Goal: Task Accomplishment & Management: Use online tool/utility

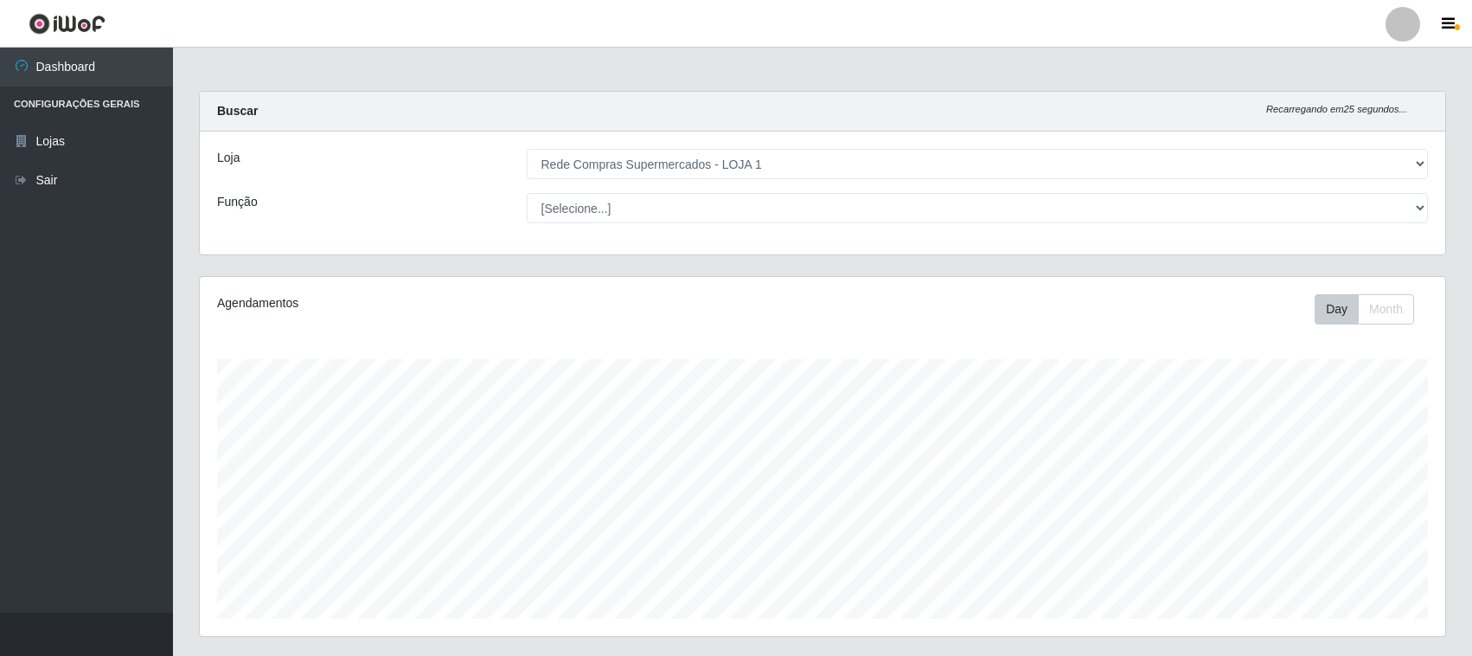
select select "158"
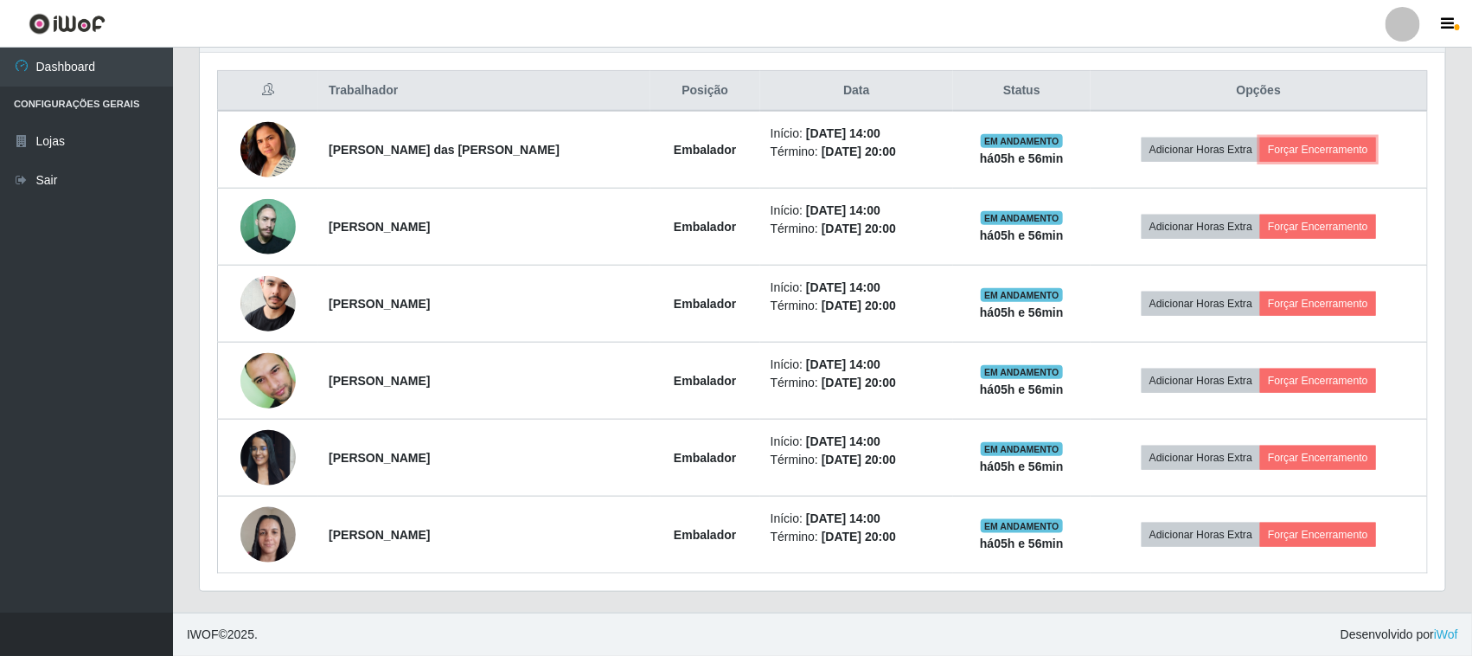
scroll to position [360, 1245]
click at [1325, 147] on button "Forçar Encerramento" at bounding box center [1318, 150] width 116 height 24
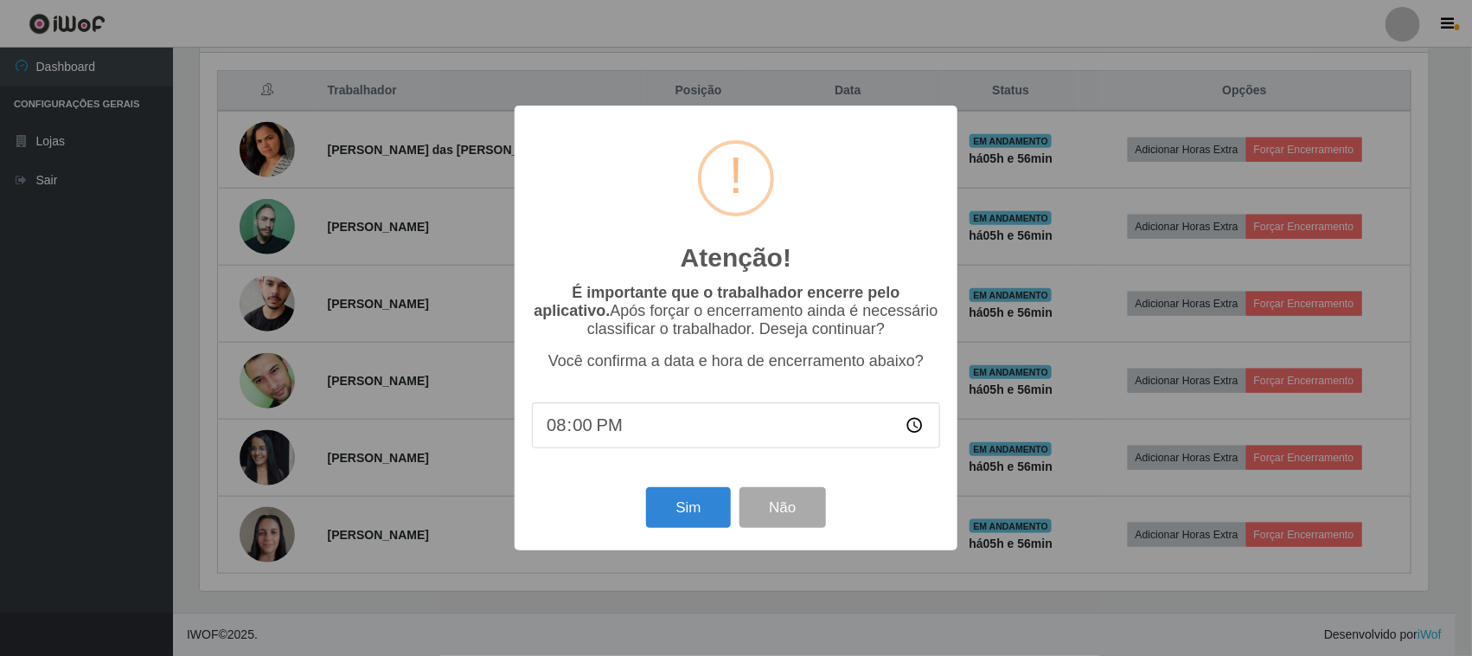
scroll to position [360, 1233]
click at [676, 528] on button "Sim" at bounding box center [691, 507] width 84 height 41
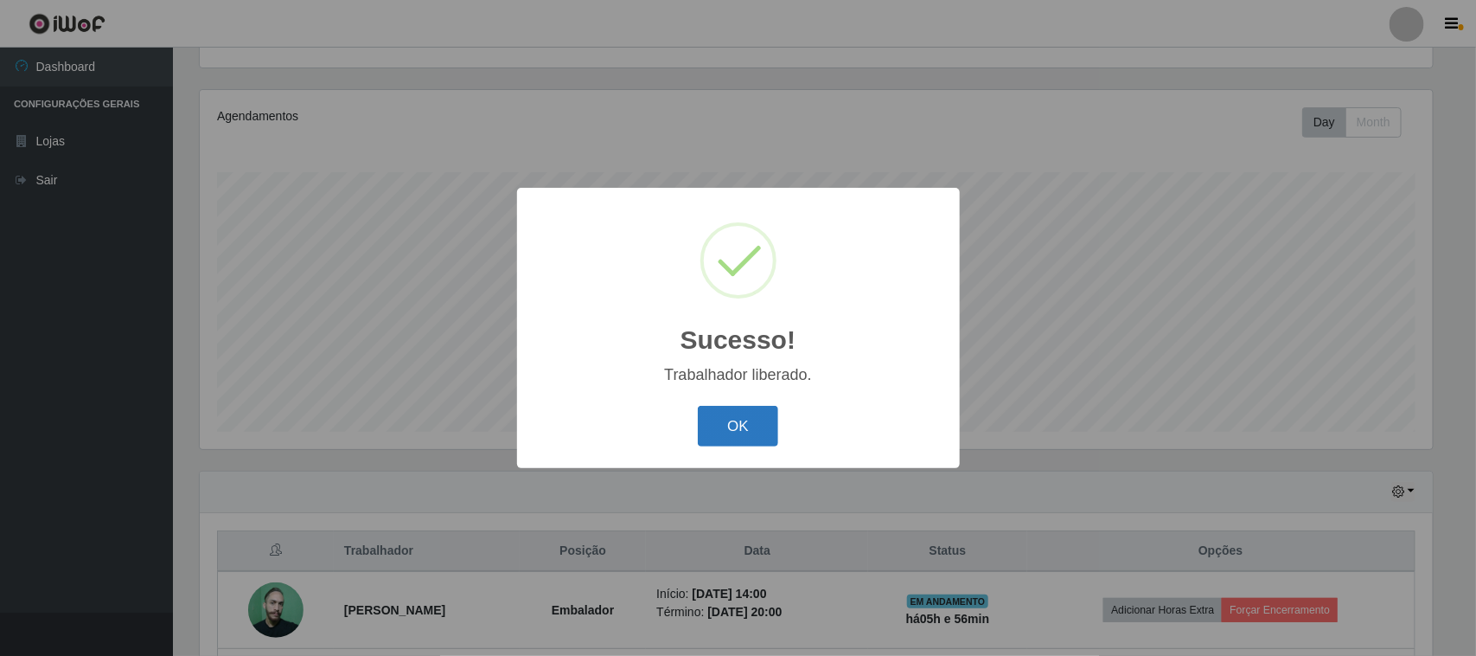
click at [740, 413] on button "OK" at bounding box center [738, 426] width 80 height 41
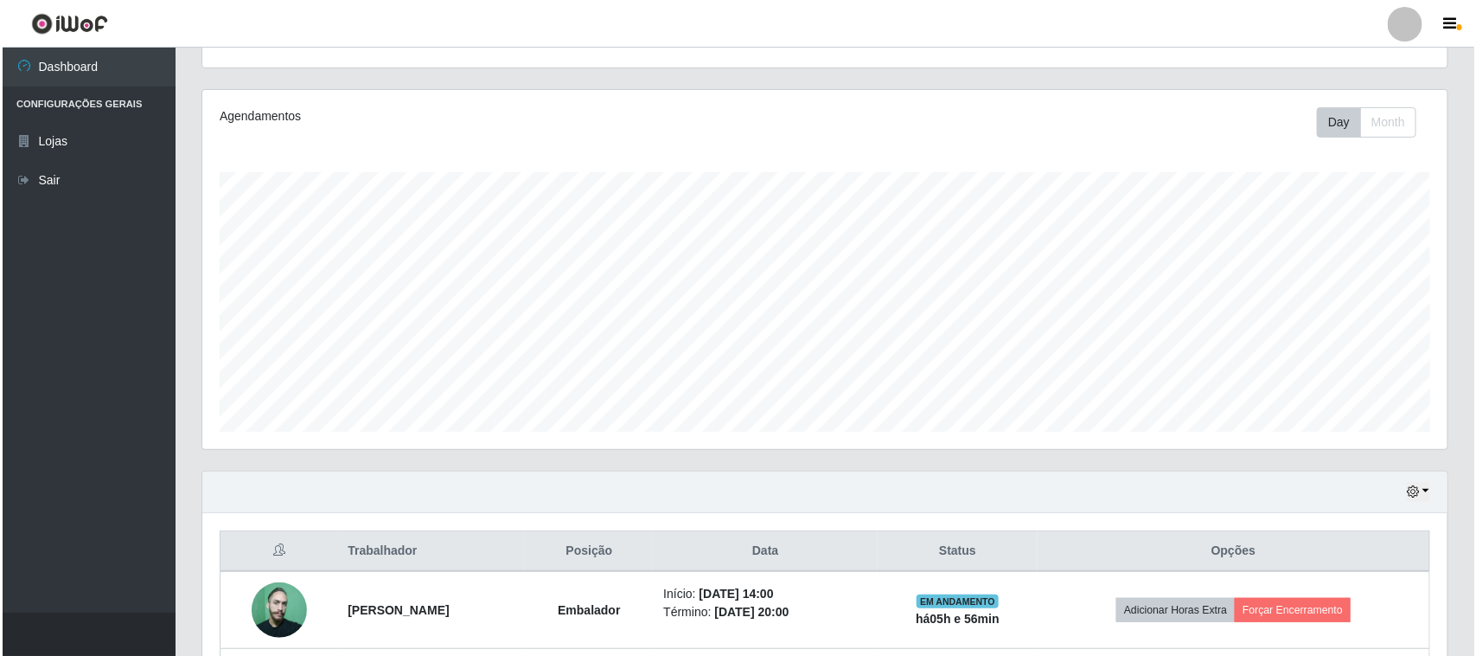
scroll to position [511, 0]
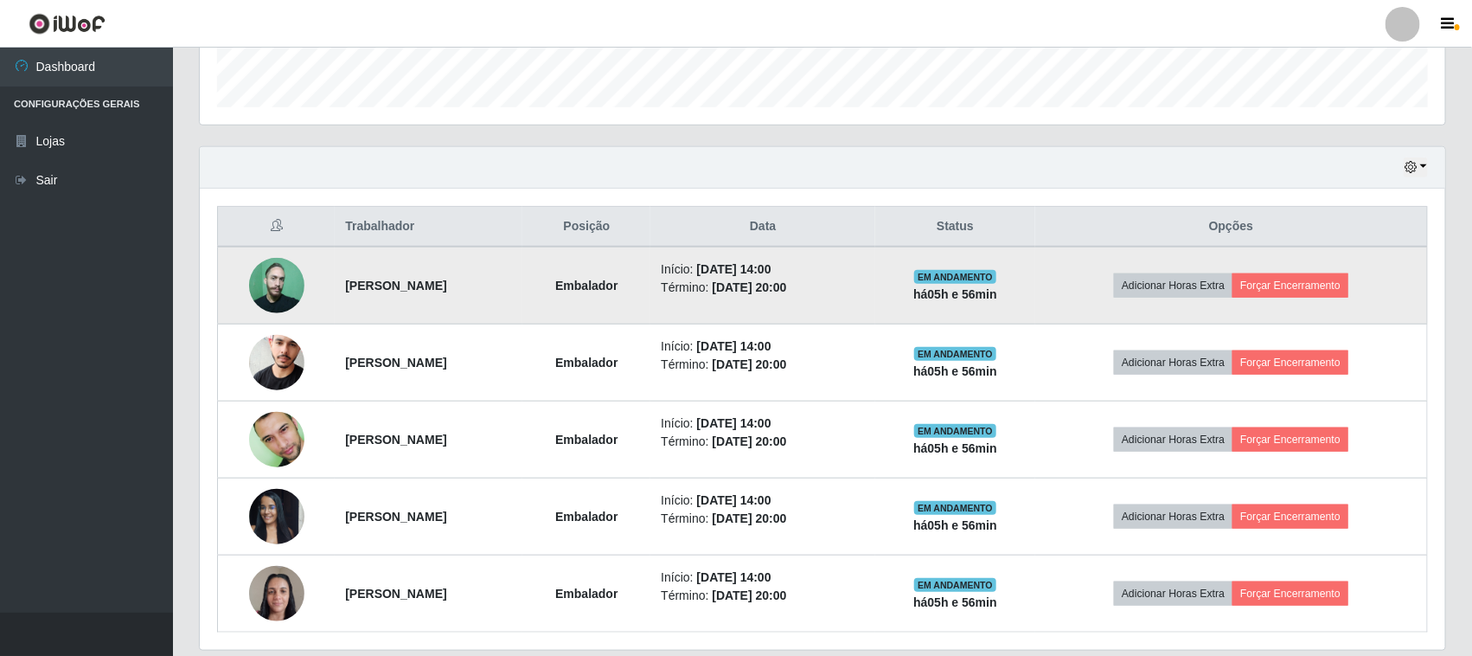
click at [1329, 271] on td "Adicionar Horas Extra Forçar Encerramento" at bounding box center [1231, 285] width 392 height 78
click at [1308, 287] on button "Forçar Encerramento" at bounding box center [1290, 285] width 116 height 24
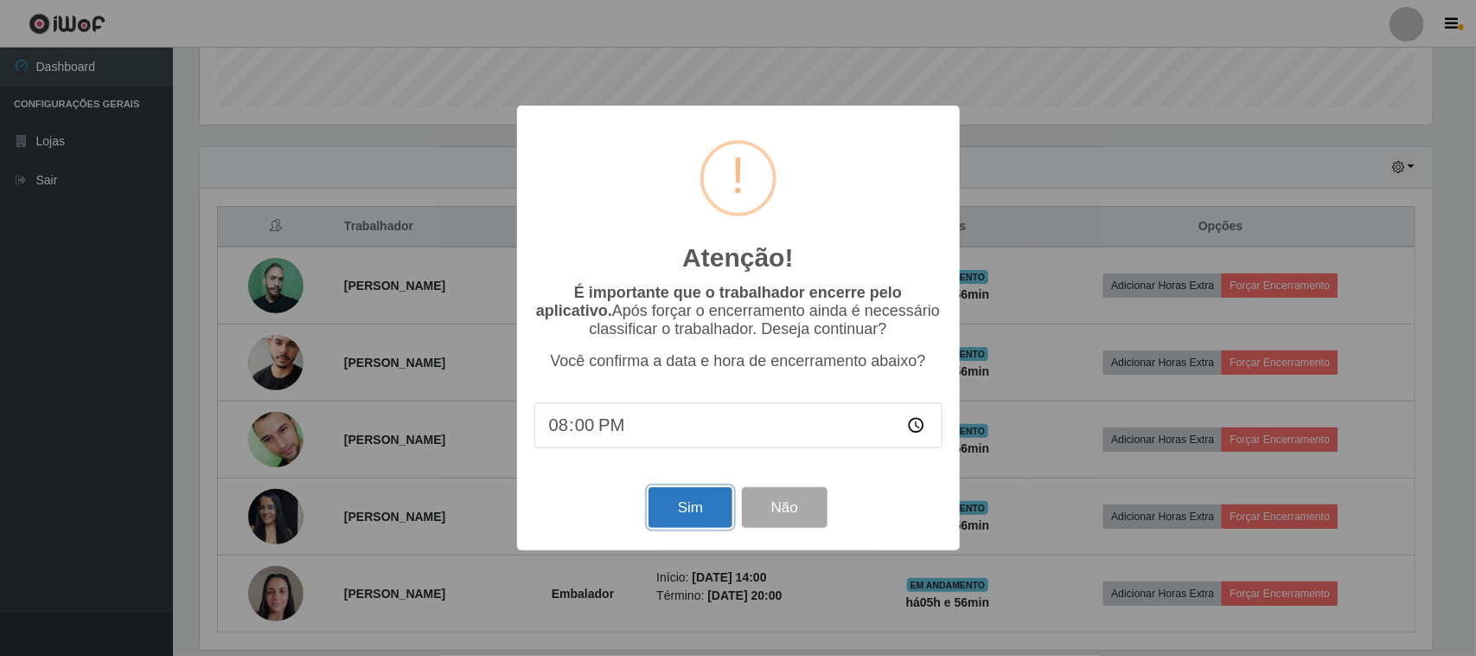
click at [681, 510] on button "Sim" at bounding box center [691, 507] width 84 height 41
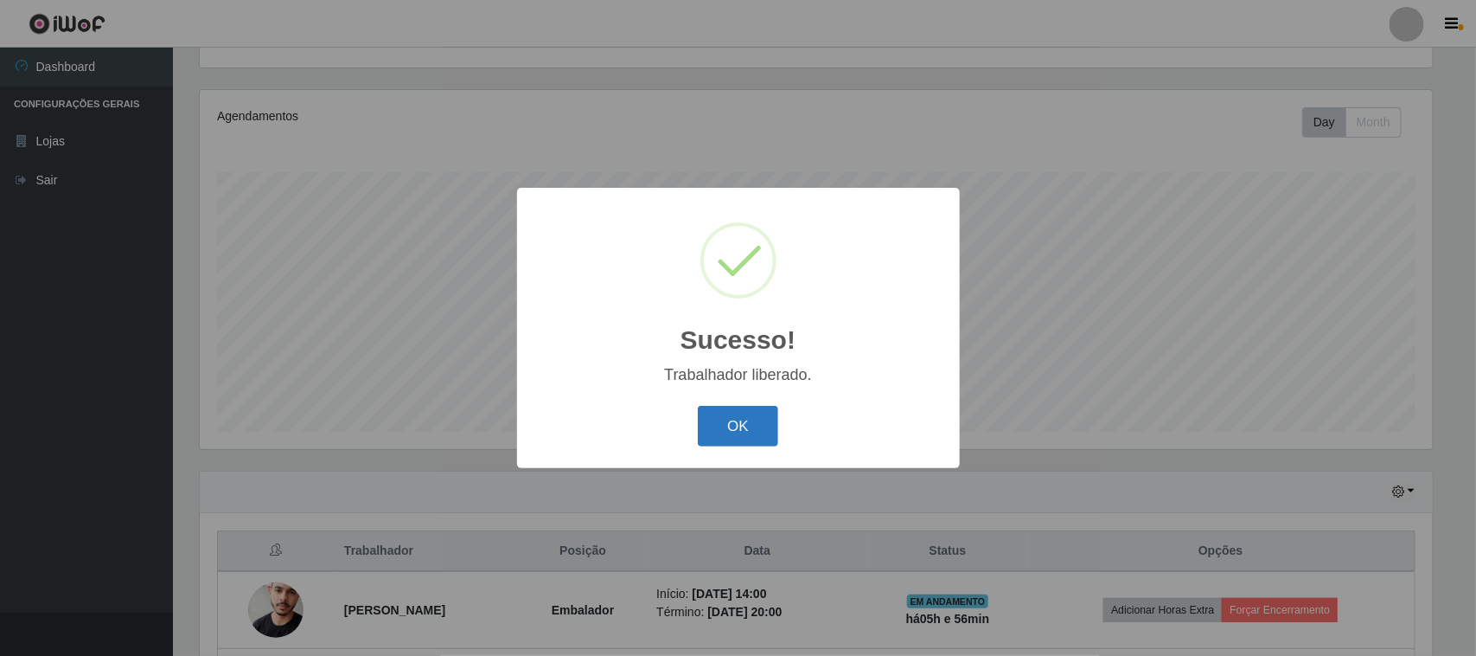
click at [755, 425] on button "OK" at bounding box center [738, 426] width 80 height 41
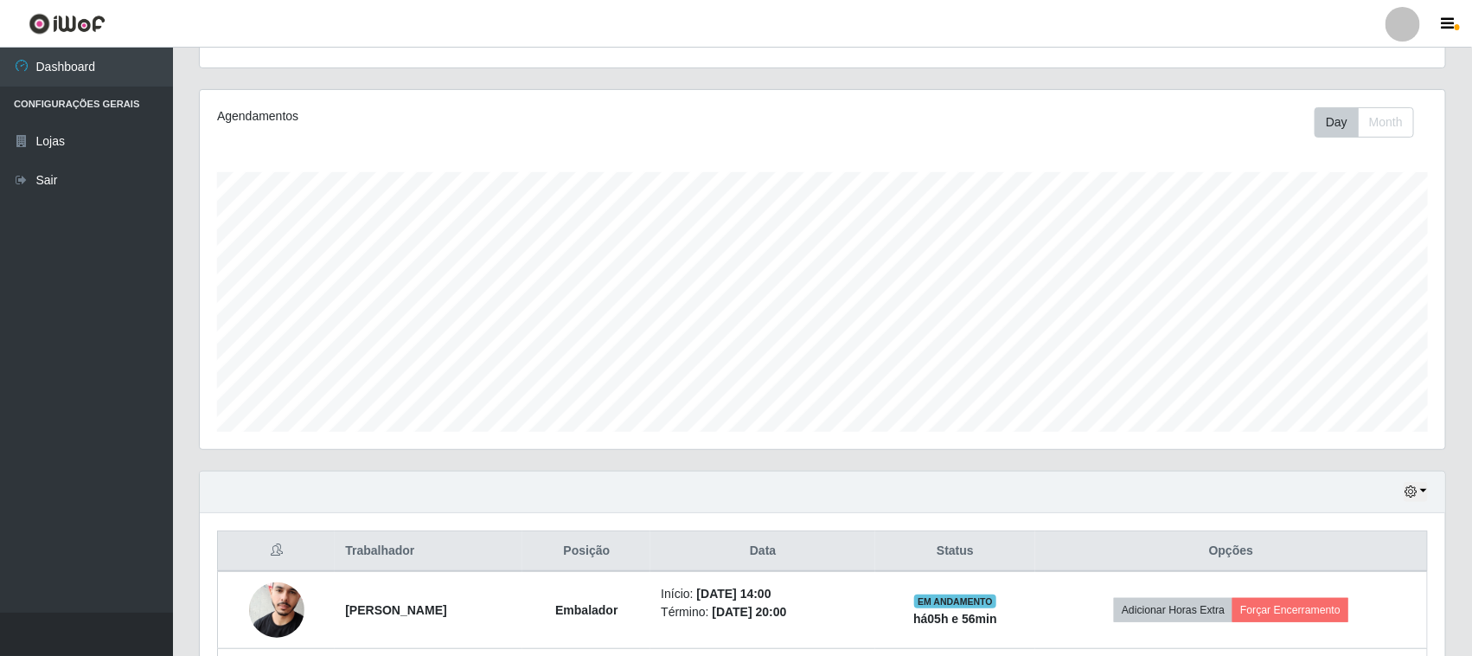
scroll to position [495, 0]
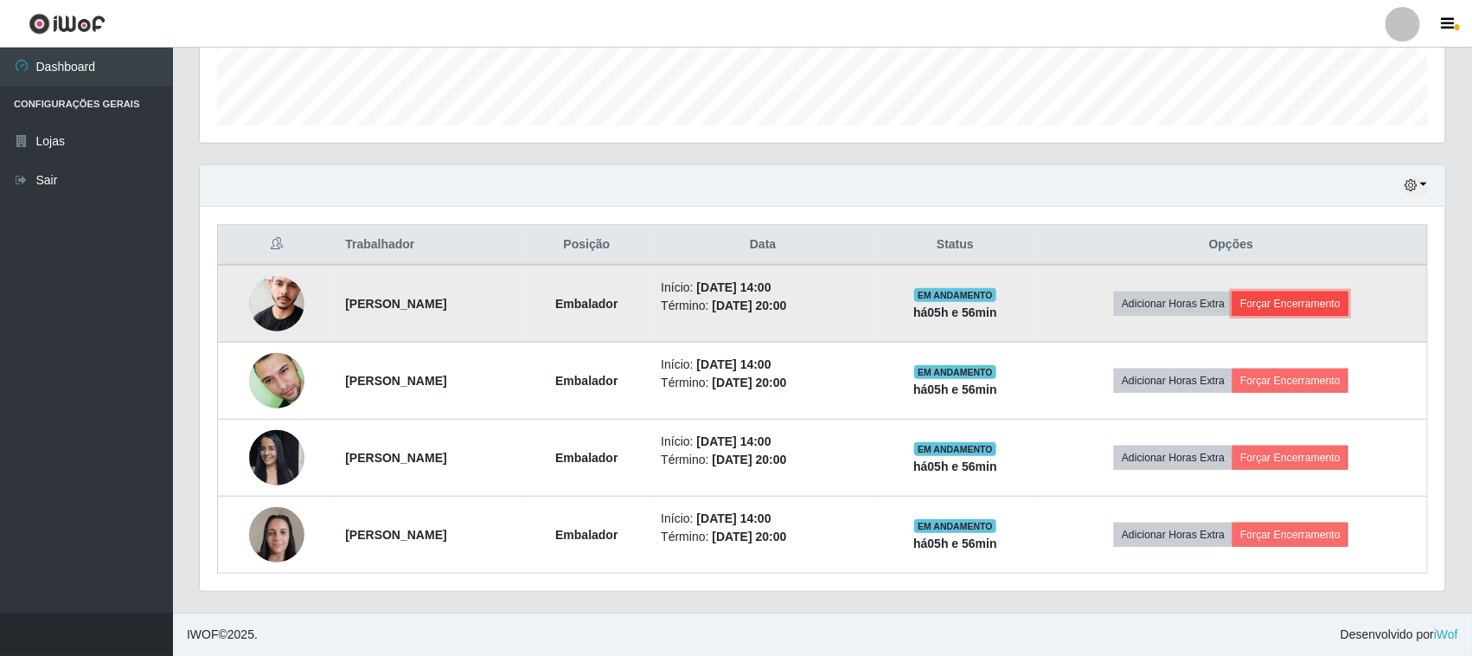
click at [1319, 305] on button "Forçar Encerramento" at bounding box center [1290, 303] width 116 height 24
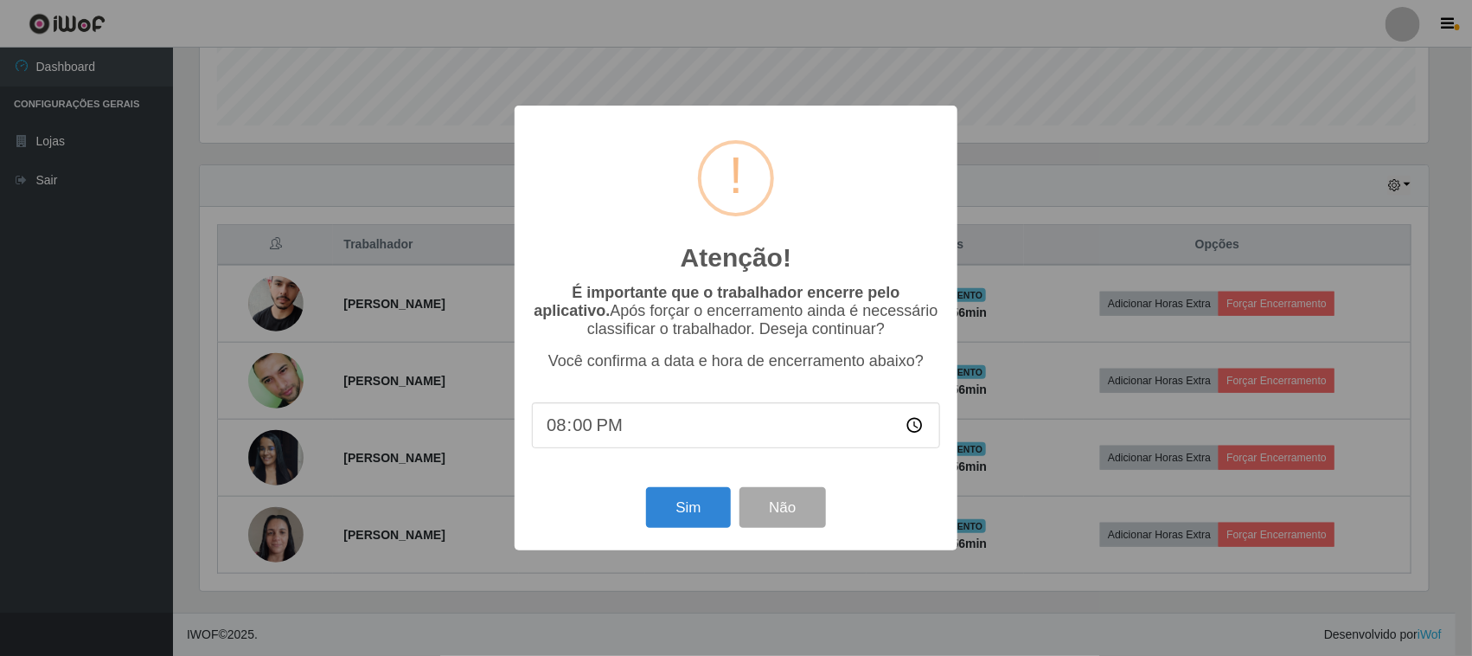
scroll to position [360, 1233]
click at [709, 532] on div "Sim Não" at bounding box center [738, 507] width 408 height 49
click at [690, 512] on button "Sim" at bounding box center [691, 507] width 84 height 41
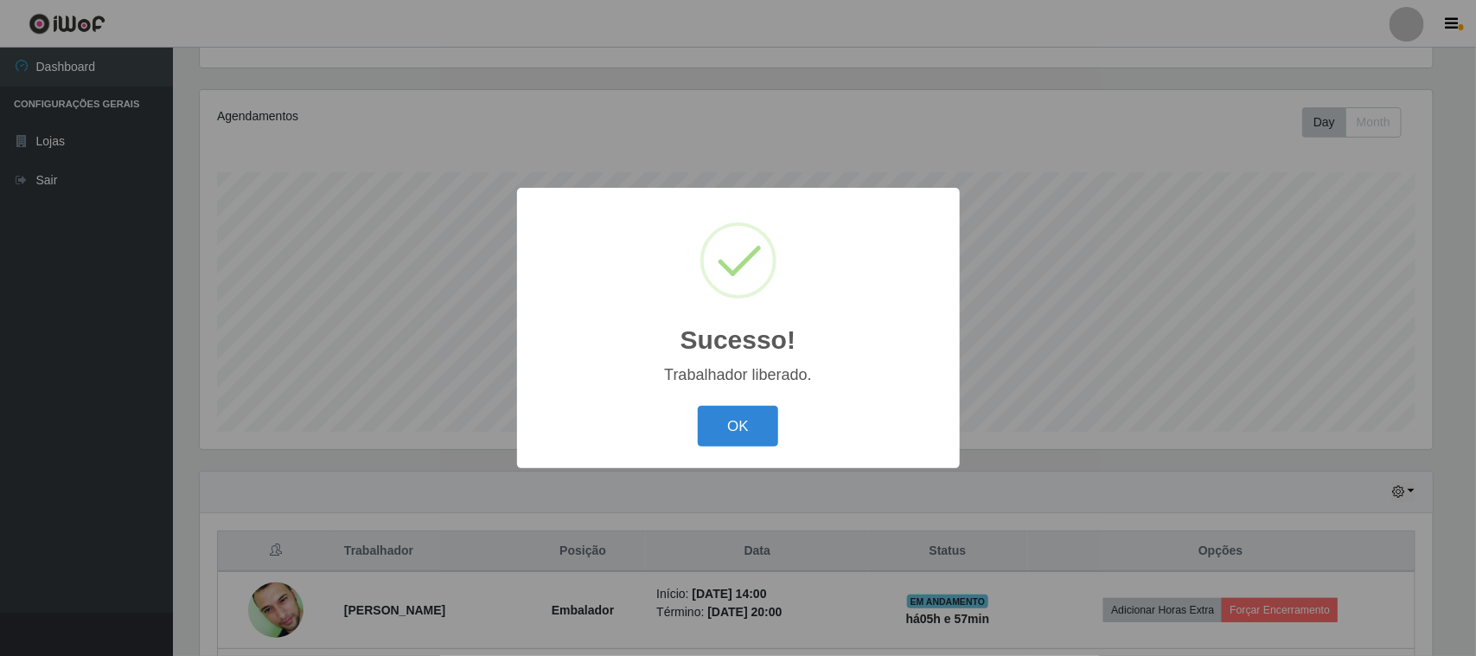
click at [738, 400] on div "Sucesso! × Trabalhador liberado. OK Cancel" at bounding box center [738, 328] width 443 height 280
click at [731, 408] on button "OK" at bounding box center [738, 426] width 80 height 41
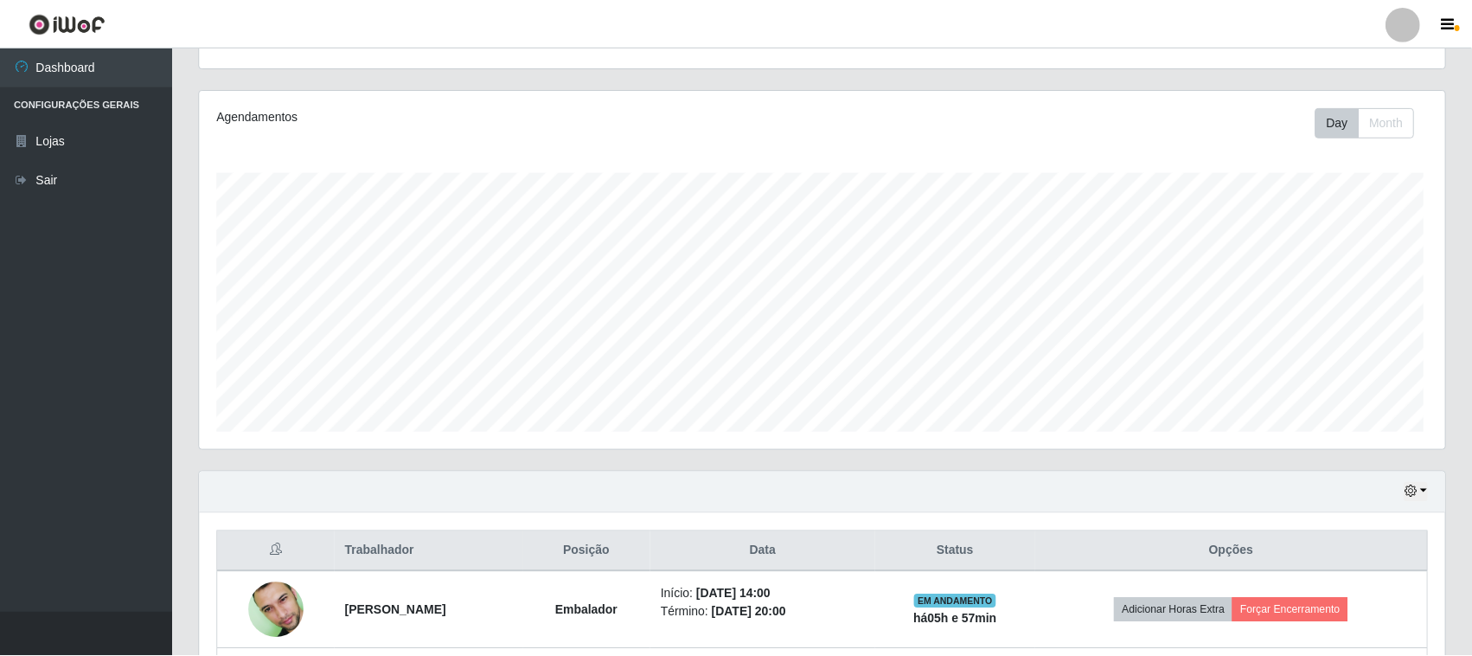
scroll to position [0, 0]
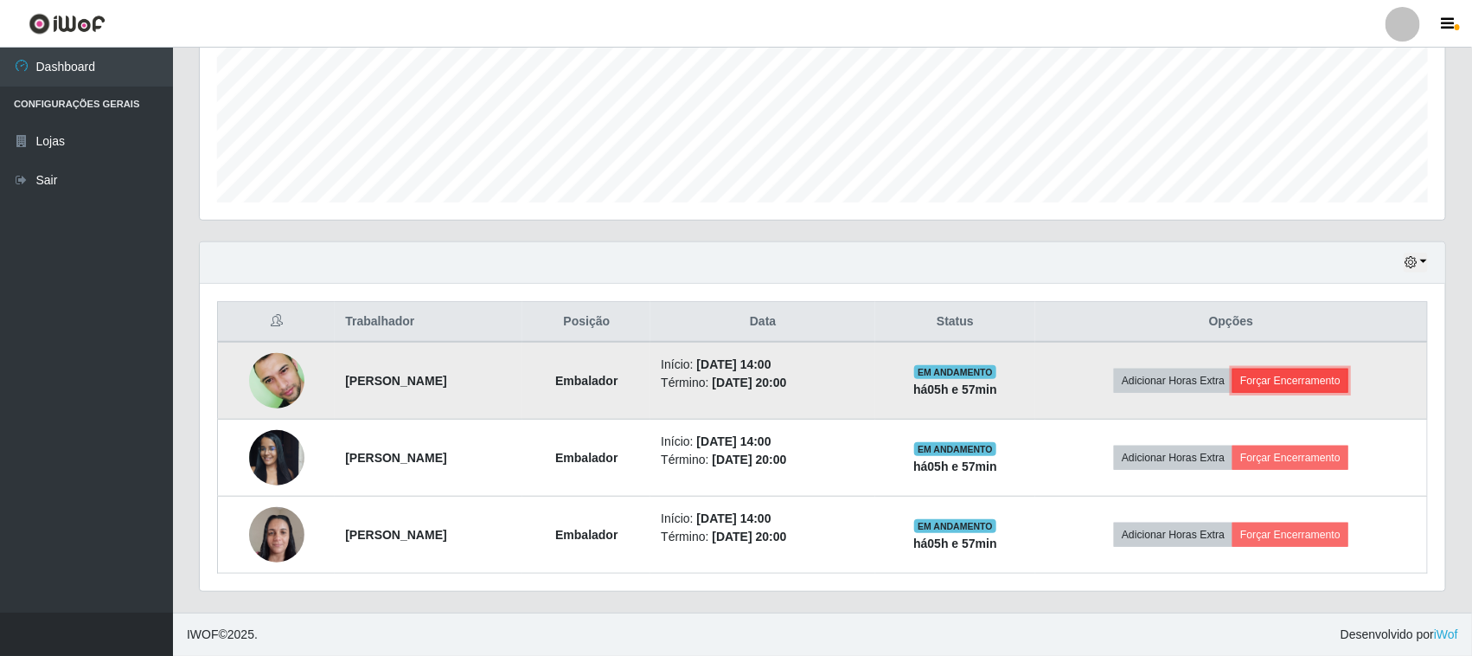
click at [1302, 381] on button "Forçar Encerramento" at bounding box center [1290, 380] width 116 height 24
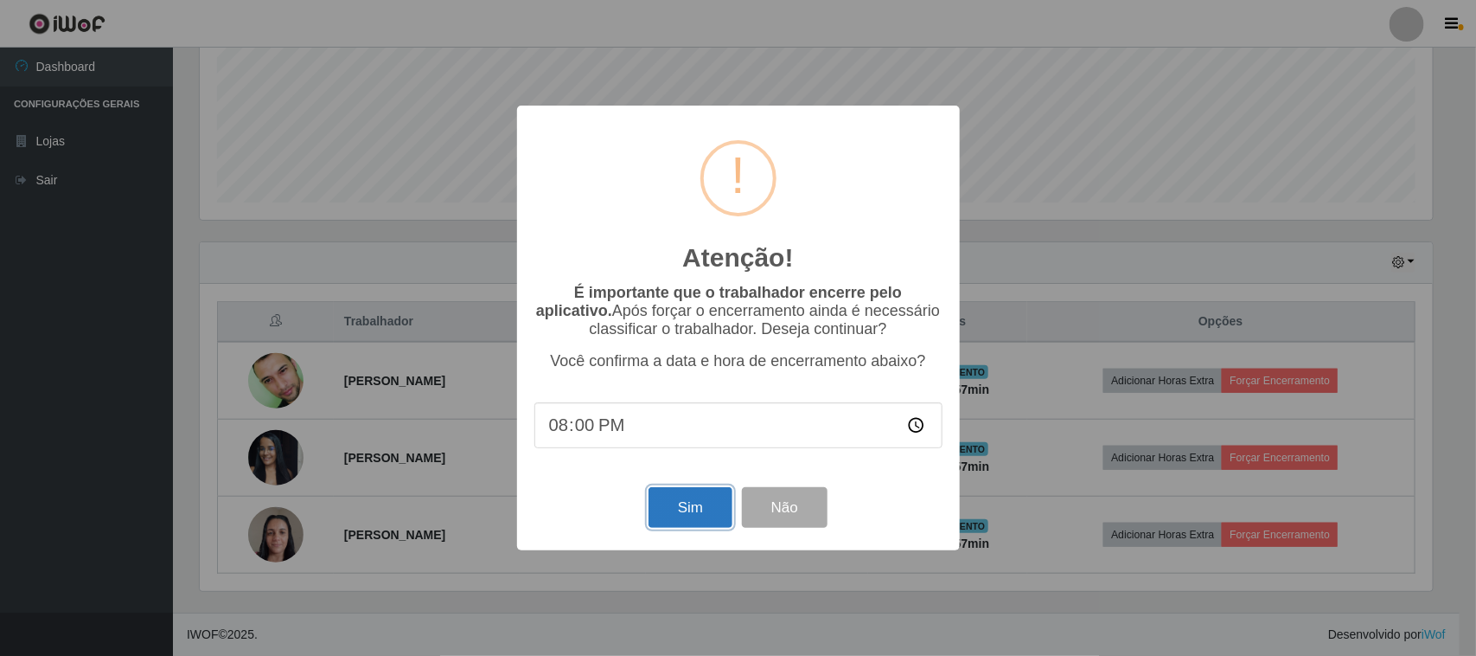
click at [719, 519] on button "Sim" at bounding box center [691, 507] width 84 height 41
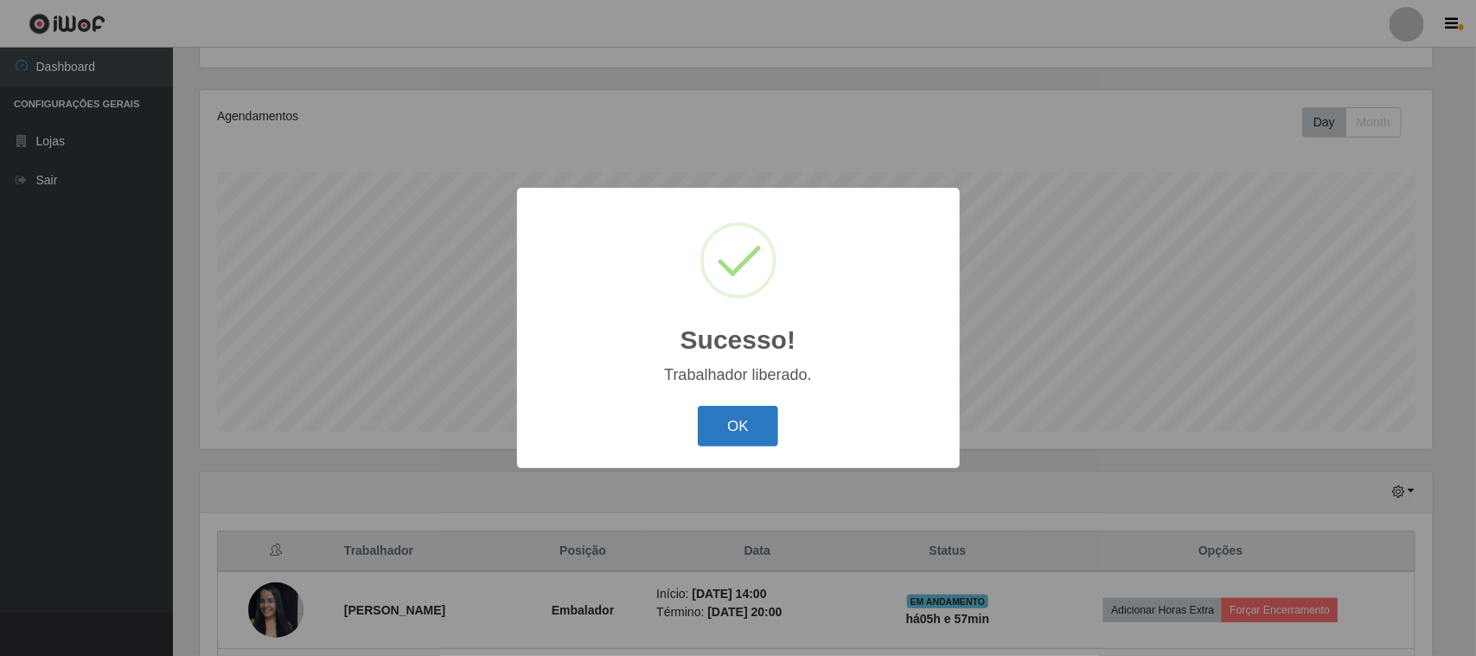
click at [733, 438] on button "OK" at bounding box center [738, 426] width 80 height 41
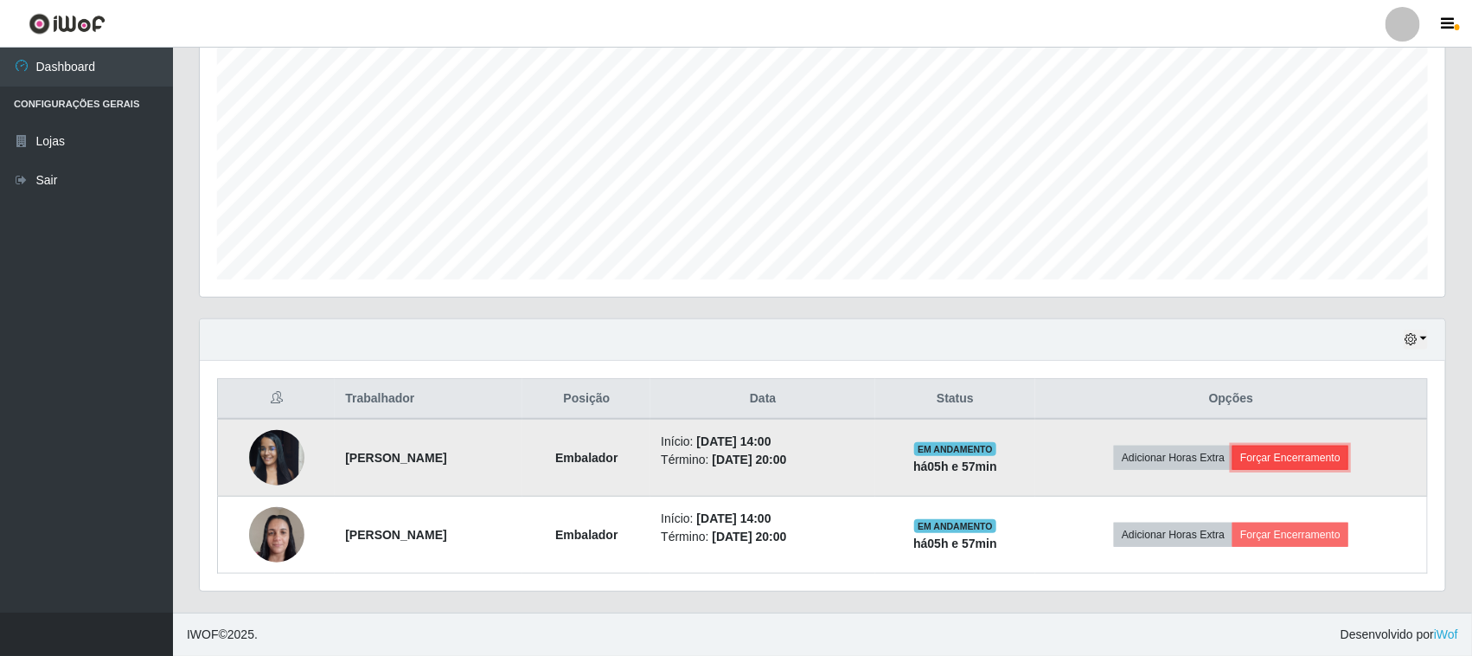
click at [1289, 458] on button "Forçar Encerramento" at bounding box center [1290, 457] width 116 height 24
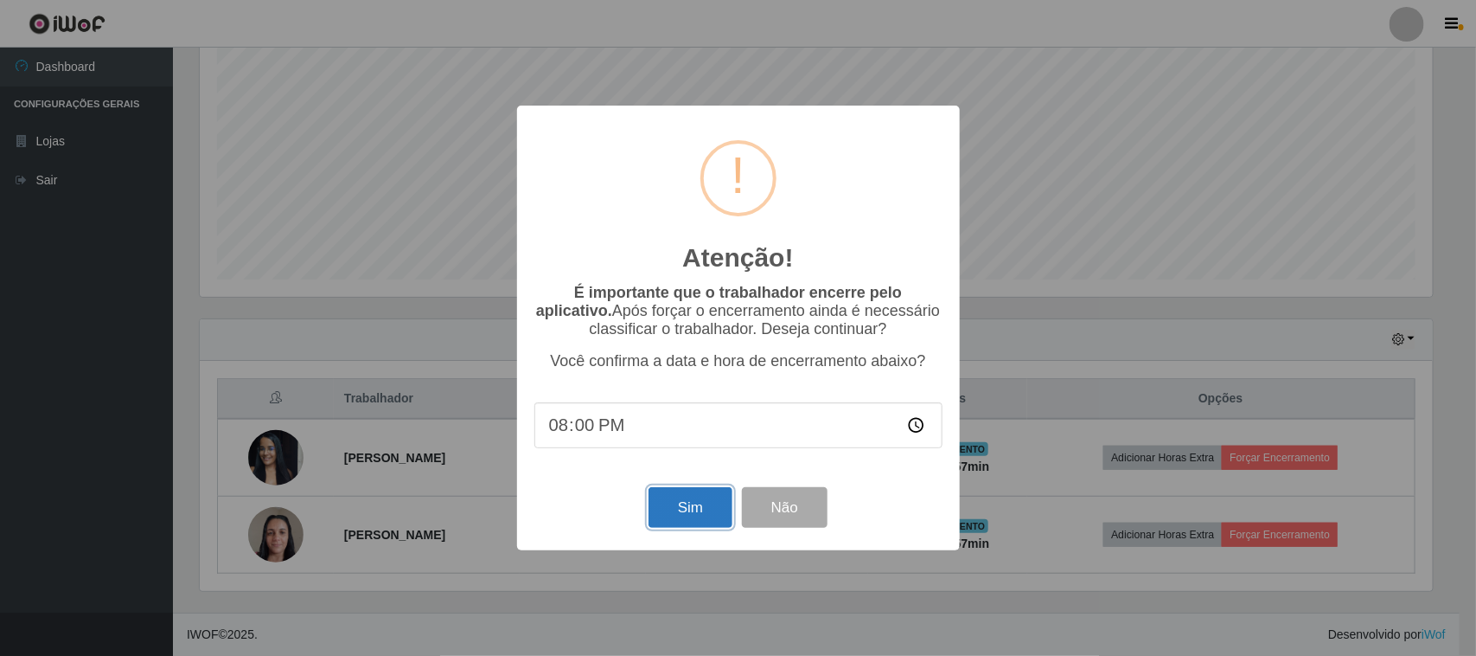
click at [673, 509] on button "Sim" at bounding box center [691, 507] width 84 height 41
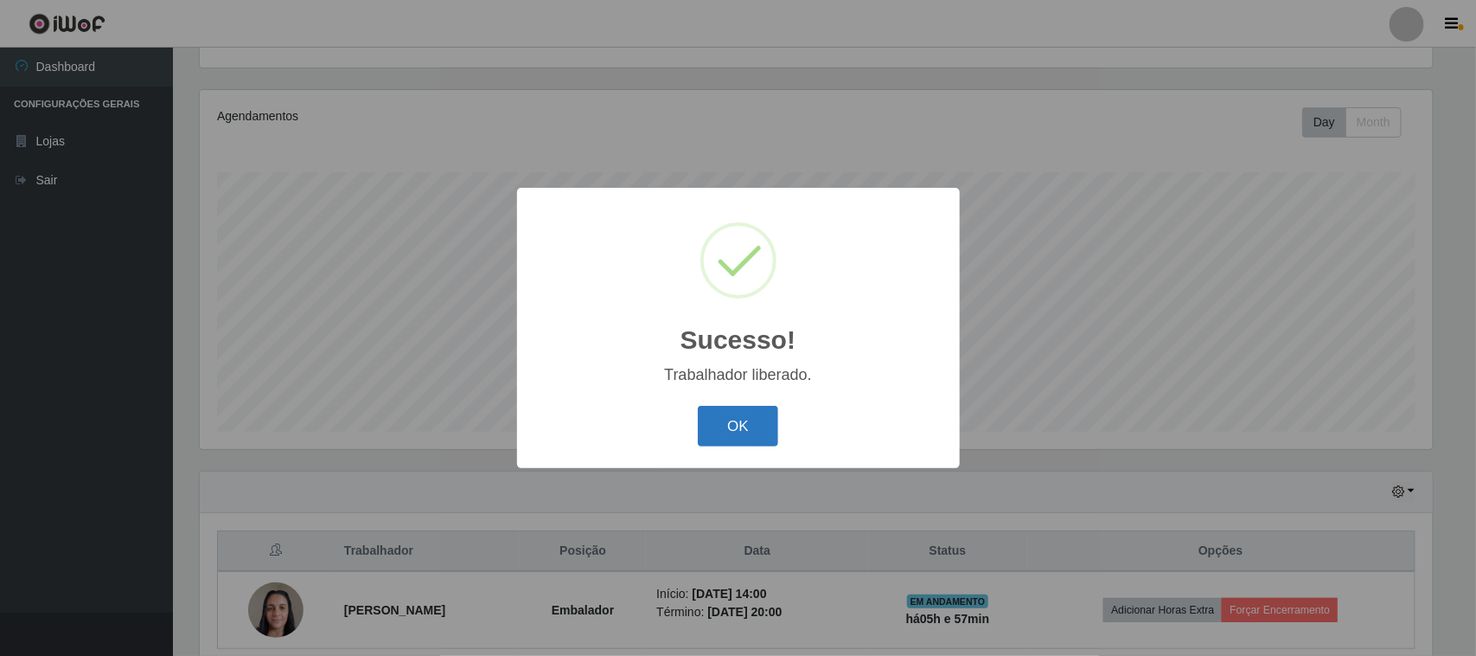
click at [735, 445] on button "OK" at bounding box center [738, 426] width 80 height 41
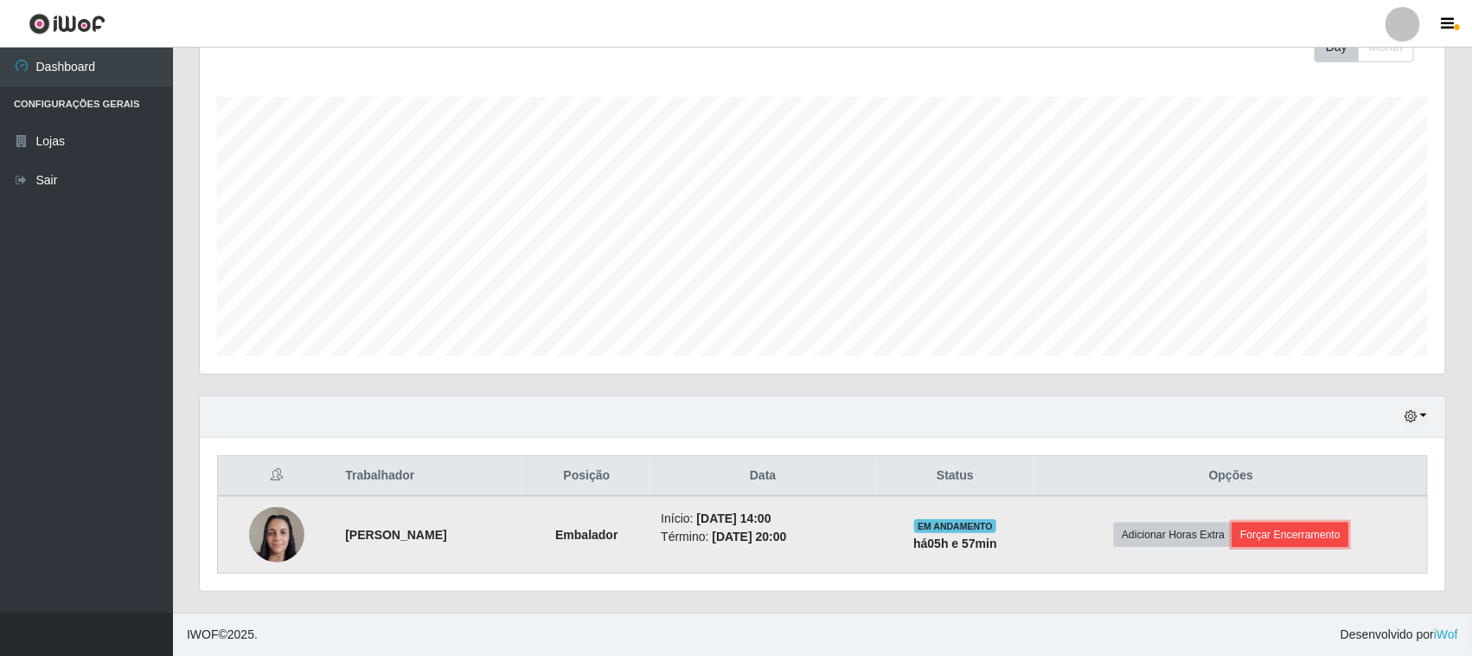
click at [1283, 532] on button "Forçar Encerramento" at bounding box center [1290, 534] width 116 height 24
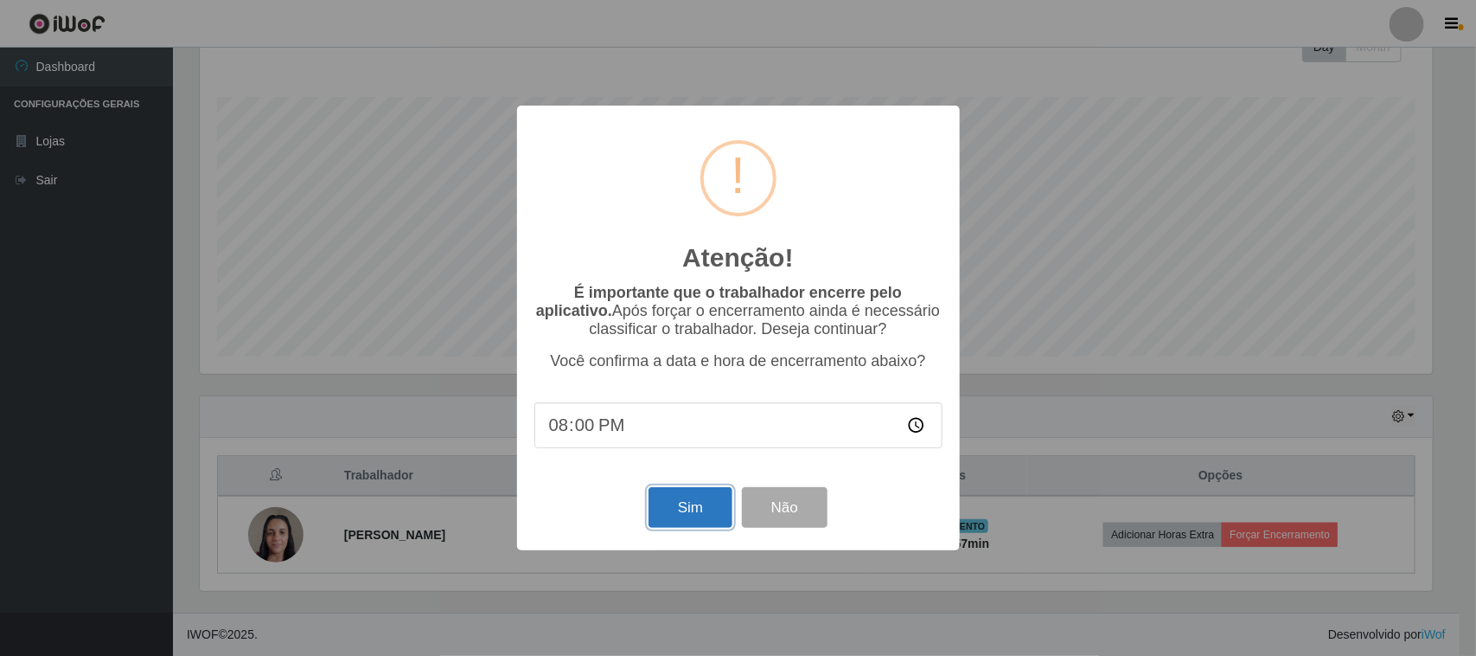
click at [693, 513] on button "Sim" at bounding box center [691, 507] width 84 height 41
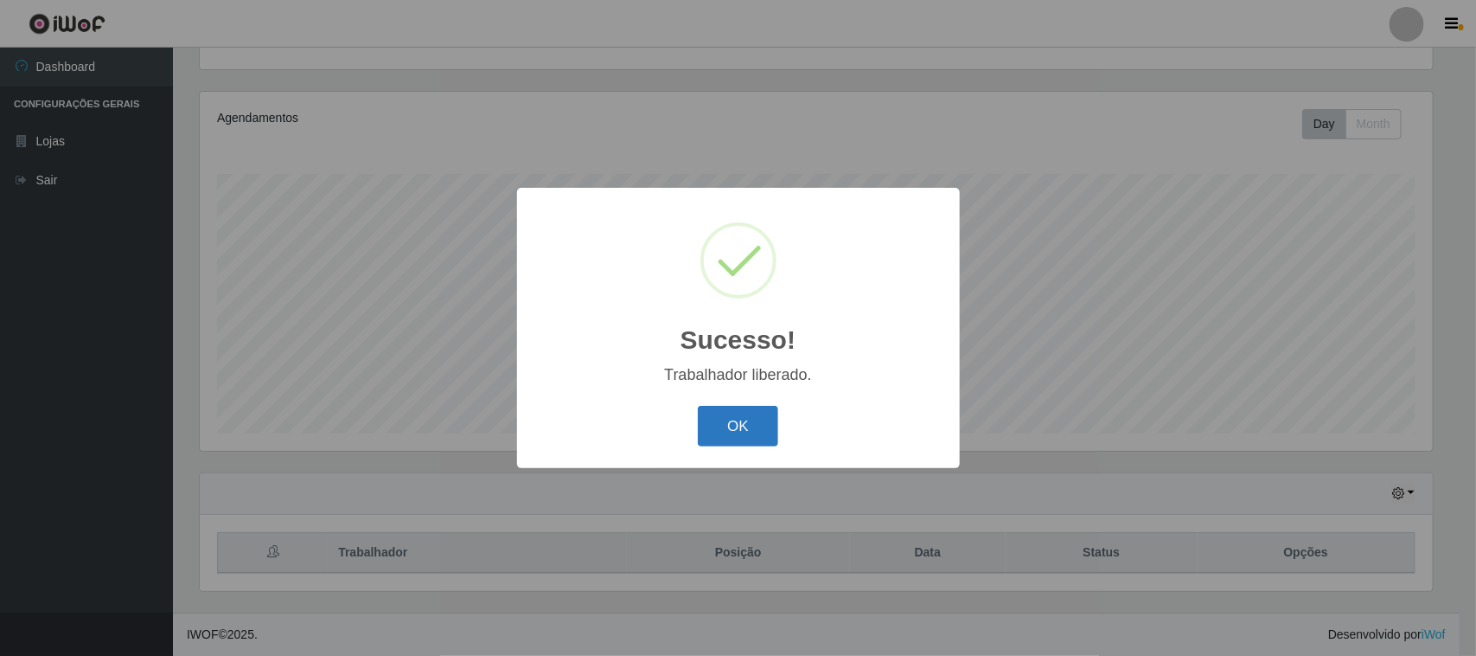
click at [720, 443] on button "OK" at bounding box center [738, 426] width 80 height 41
